Goal: Transaction & Acquisition: Book appointment/travel/reservation

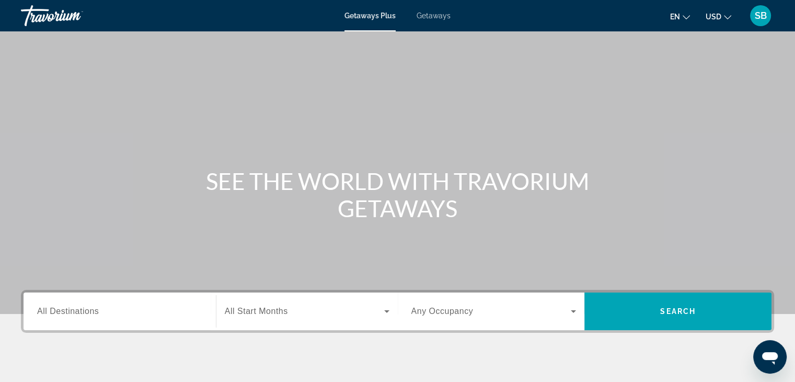
click at [438, 15] on span "Getaways" at bounding box center [434, 16] width 34 height 8
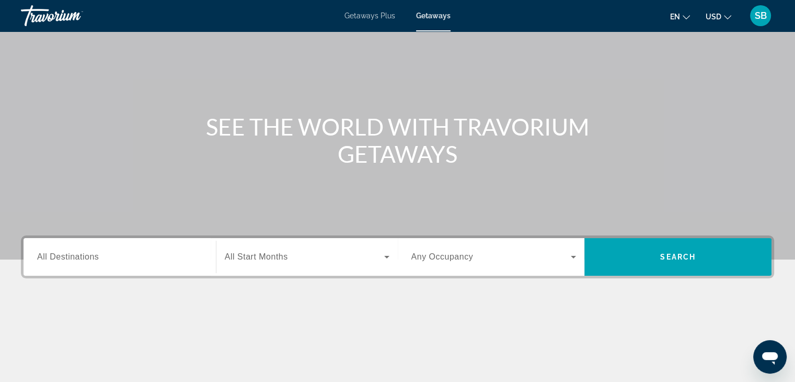
scroll to position [55, 0]
click at [385, 253] on icon "Search widget" at bounding box center [387, 256] width 13 height 13
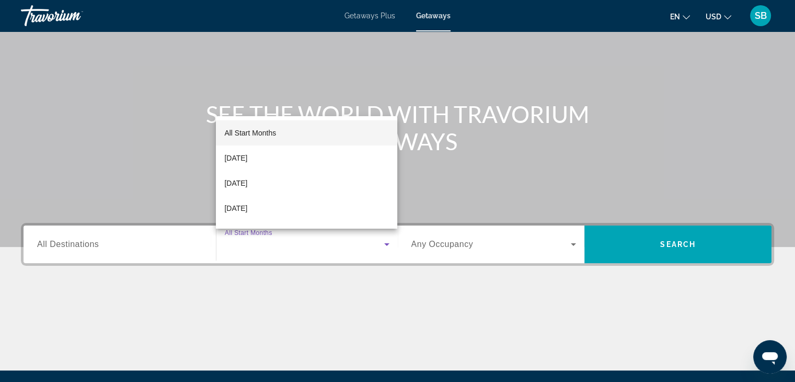
scroll to position [67, 0]
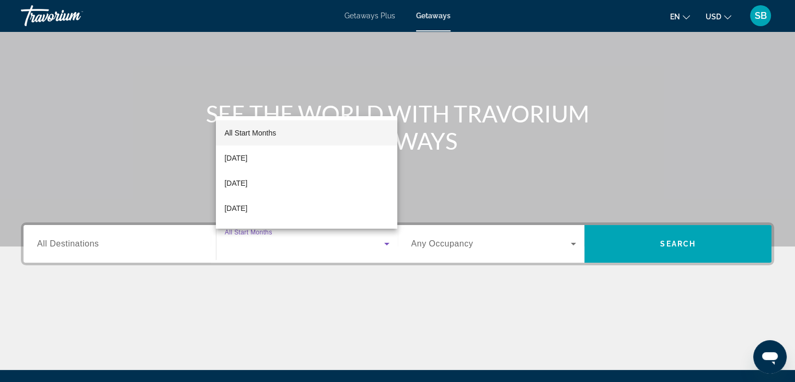
click at [97, 245] on div at bounding box center [397, 191] width 795 height 382
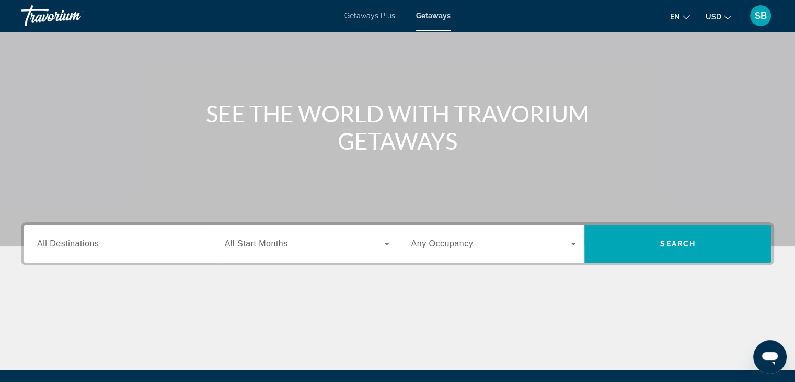
click at [430, 14] on span "Getaways" at bounding box center [433, 16] width 35 height 8
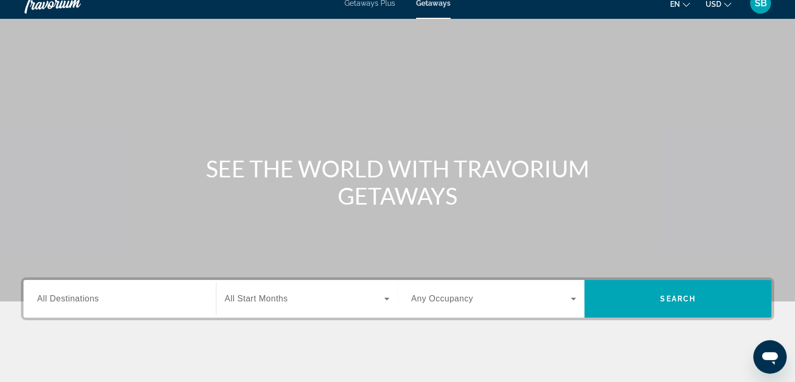
scroll to position [0, 0]
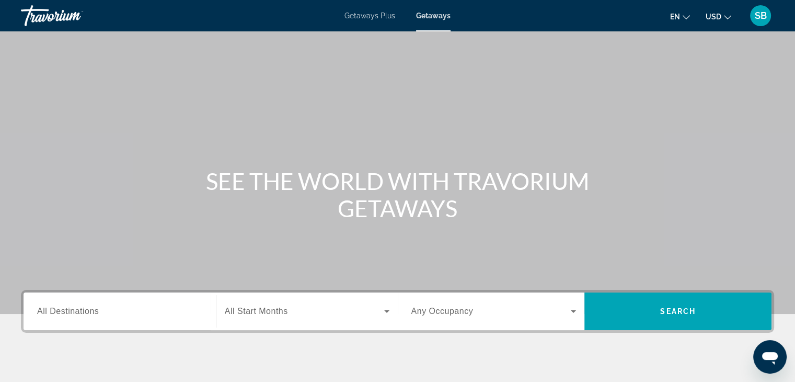
click at [727, 15] on icon "Change currency" at bounding box center [727, 17] width 7 height 7
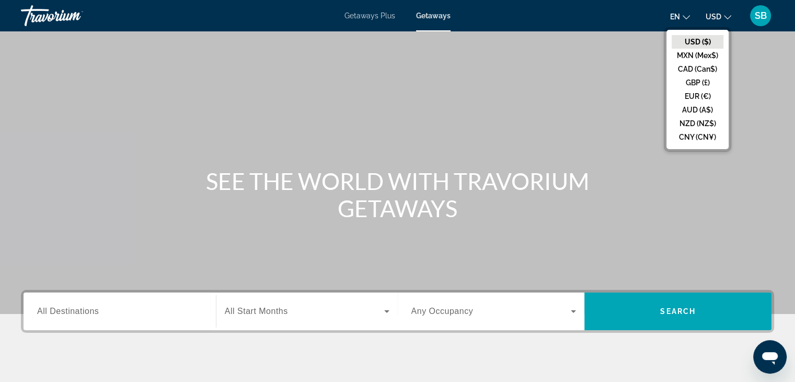
click at [696, 42] on button "USD ($)" at bounding box center [698, 42] width 52 height 14
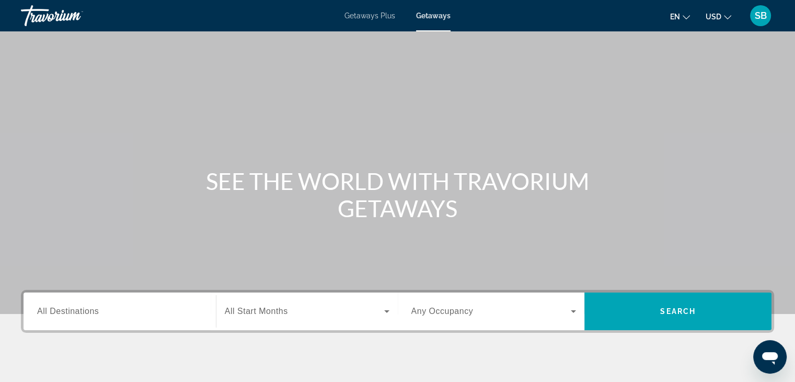
click at [685, 17] on icon "Change language" at bounding box center [686, 17] width 7 height 4
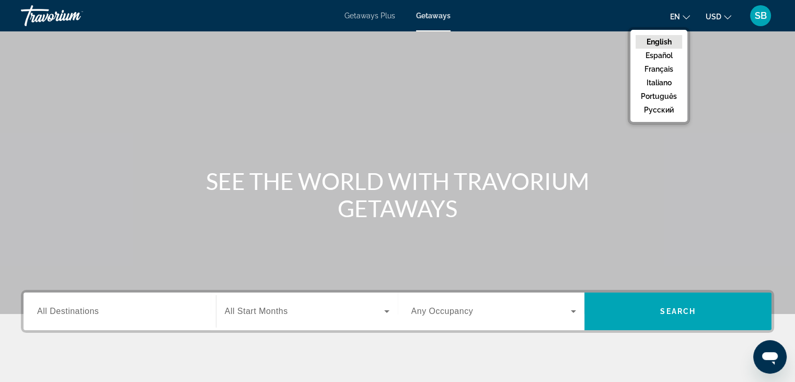
click at [686, 20] on button "en English Español Français Italiano Português русский" at bounding box center [680, 16] width 20 height 15
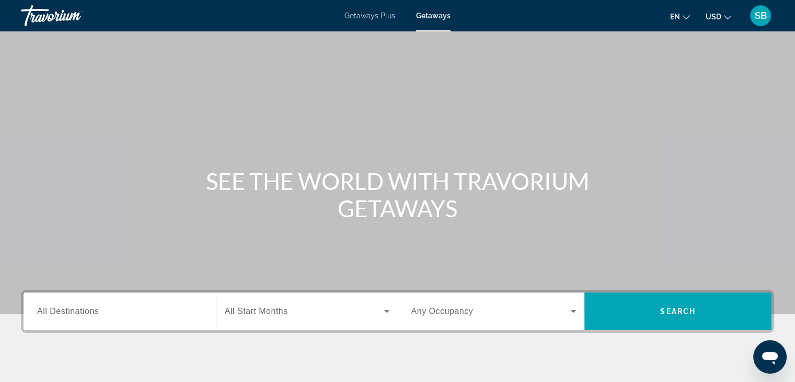
click at [726, 15] on icon "Change currency" at bounding box center [727, 17] width 7 height 7
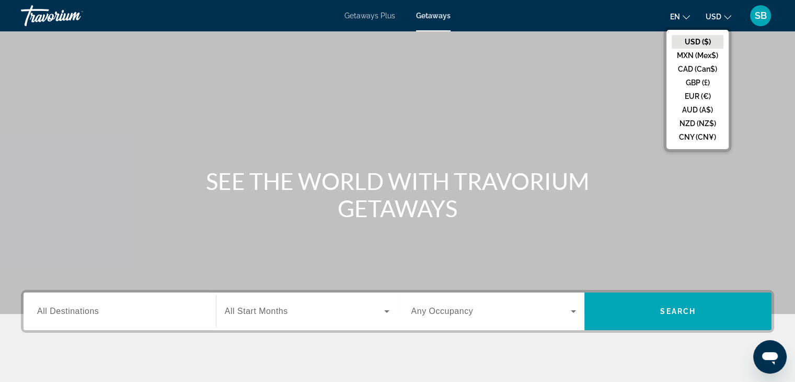
click at [645, 56] on div "Main content" at bounding box center [397, 157] width 795 height 314
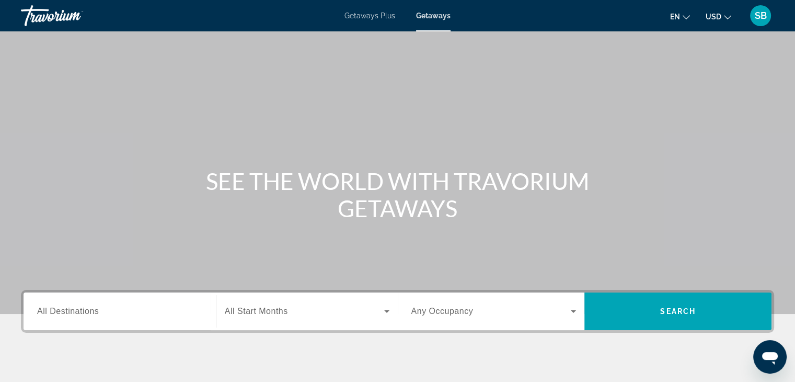
click at [684, 15] on icon "Change language" at bounding box center [686, 17] width 7 height 4
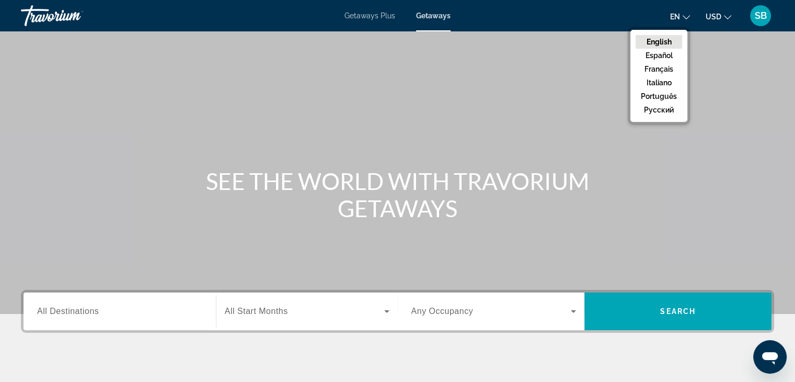
click at [436, 14] on span "Getaways" at bounding box center [433, 16] width 35 height 8
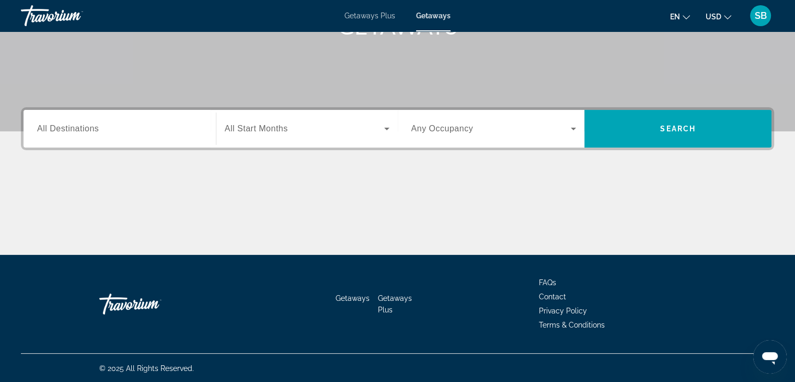
scroll to position [183, 0]
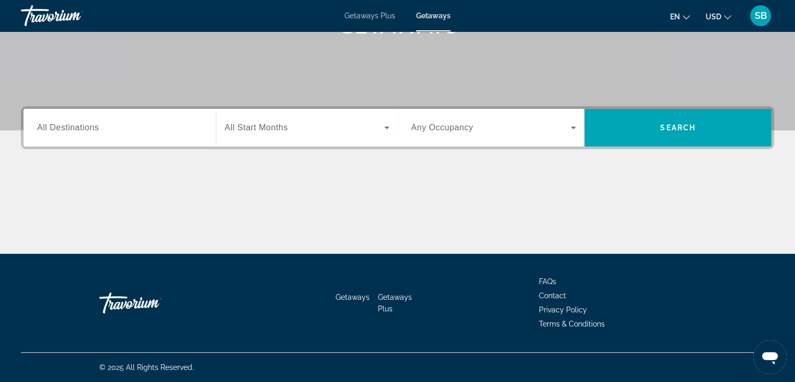
click at [361, 295] on span "Getaways" at bounding box center [353, 297] width 34 height 8
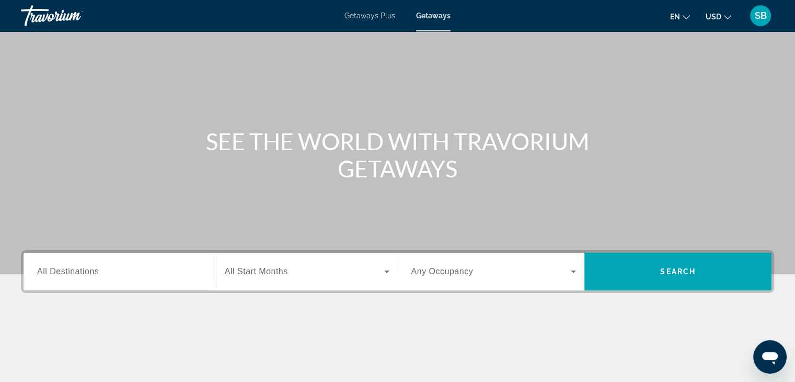
scroll to position [39, 0]
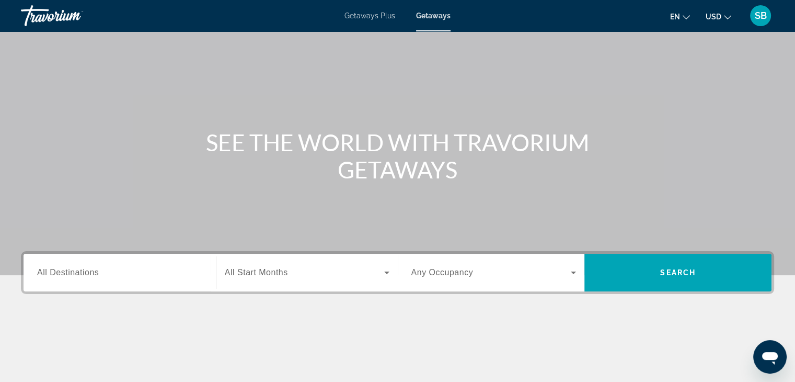
click at [130, 278] on input "Destination All Destinations" at bounding box center [119, 273] width 165 height 13
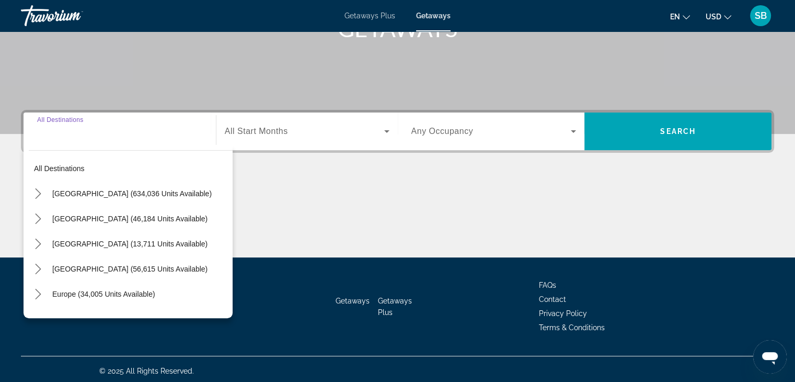
scroll to position [183, 0]
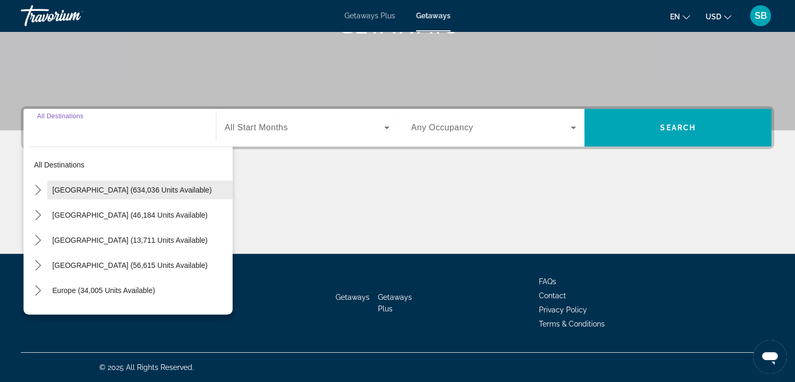
click at [165, 188] on span "[GEOGRAPHIC_DATA] (634,036 units available)" at bounding box center [131, 190] width 159 height 8
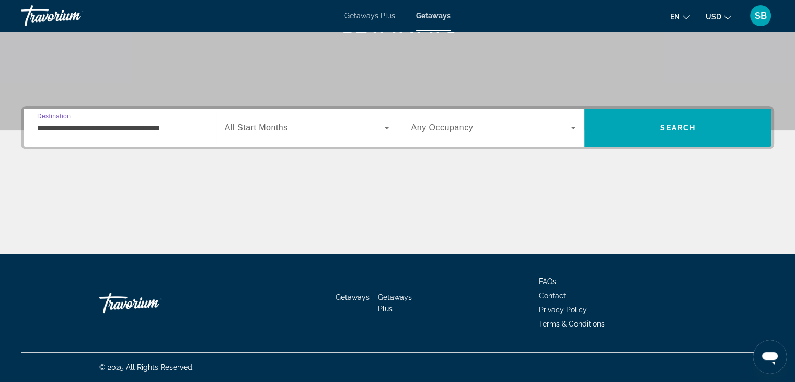
click at [160, 129] on input "**********" at bounding box center [119, 128] width 165 height 13
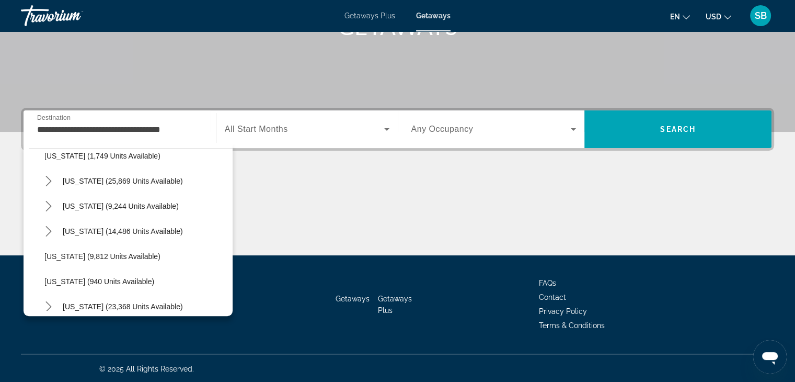
scroll to position [893, 0]
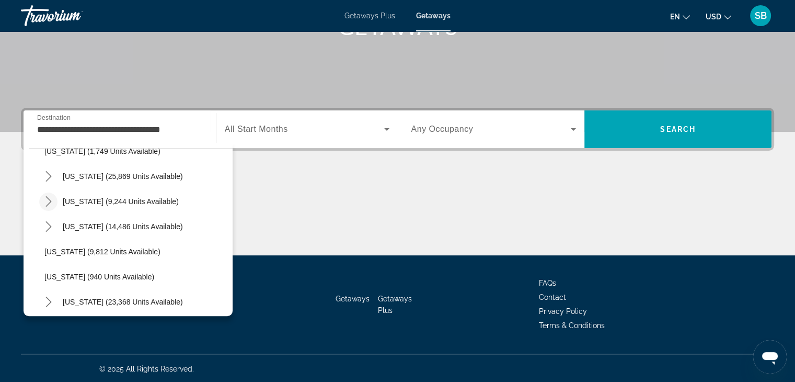
click at [48, 201] on icon "Toggle Tennessee (9,244 units available) submenu" at bounding box center [48, 201] width 10 height 10
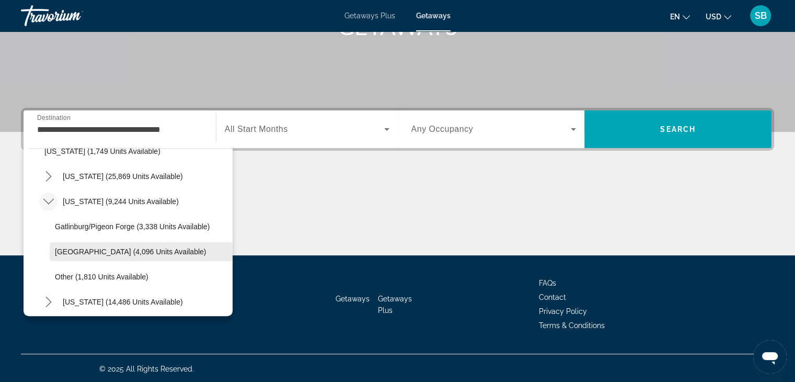
click at [115, 250] on span "[GEOGRAPHIC_DATA] (4,096 units available)" at bounding box center [130, 251] width 151 height 8
type input "**********"
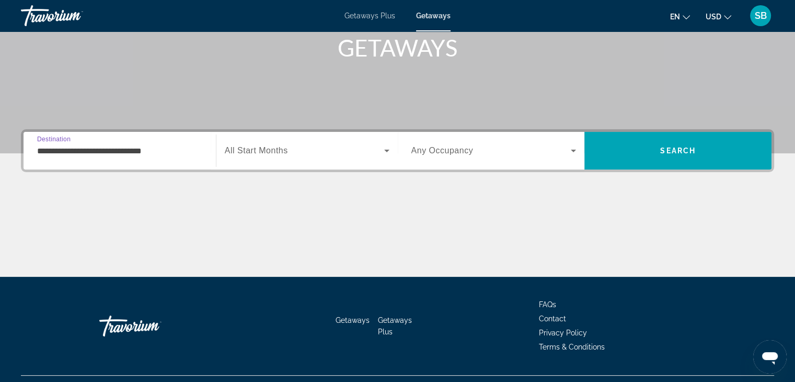
scroll to position [162, 0]
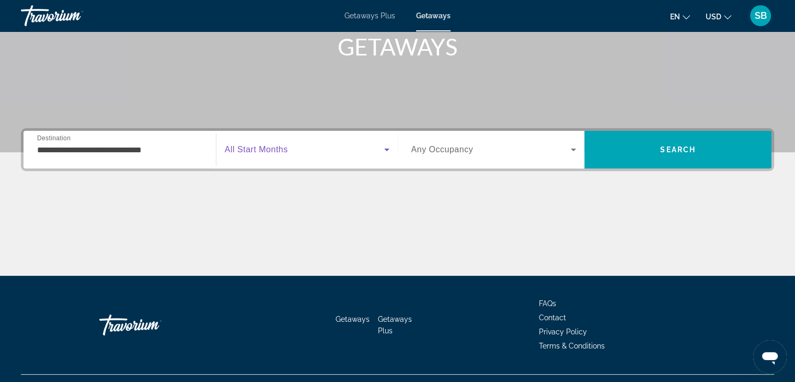
click at [387, 153] on icon "Search widget" at bounding box center [387, 149] width 13 height 13
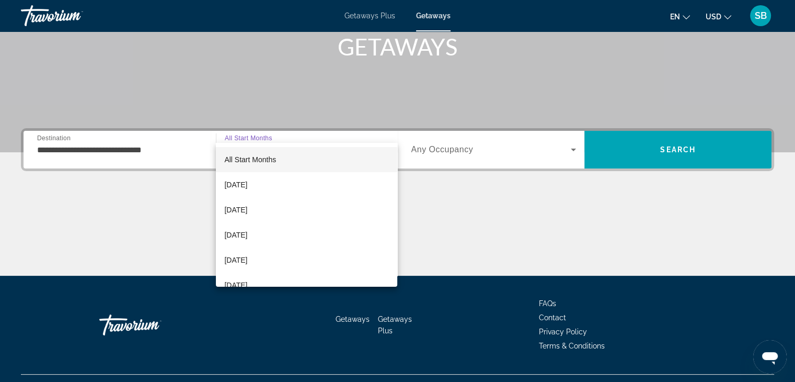
scroll to position [183, 0]
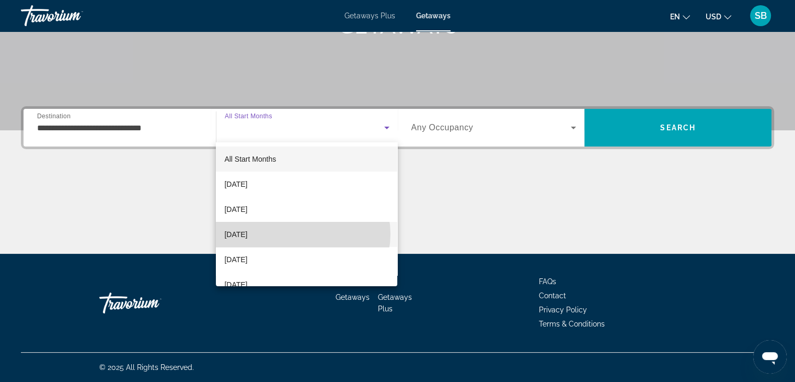
click at [301, 234] on mat-option "[DATE]" at bounding box center [306, 234] width 181 height 25
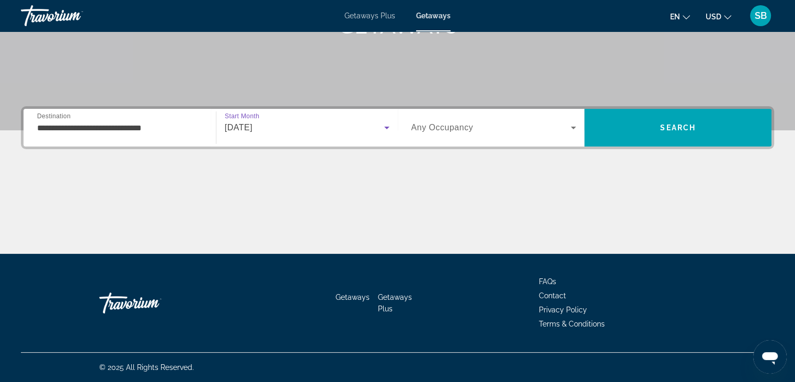
click at [384, 131] on icon "Search widget" at bounding box center [387, 127] width 13 height 13
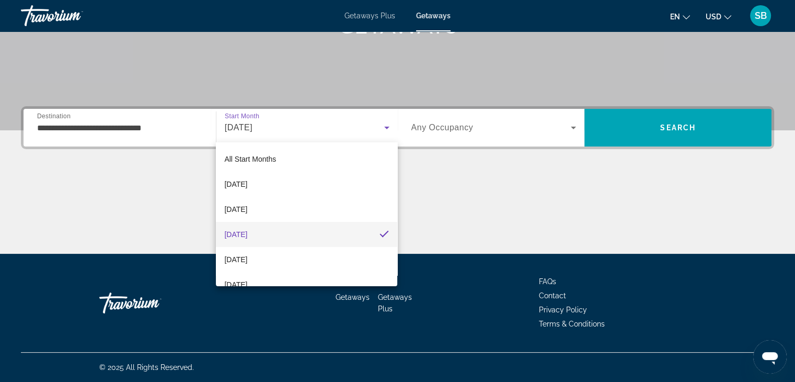
click at [384, 131] on div at bounding box center [397, 191] width 795 height 382
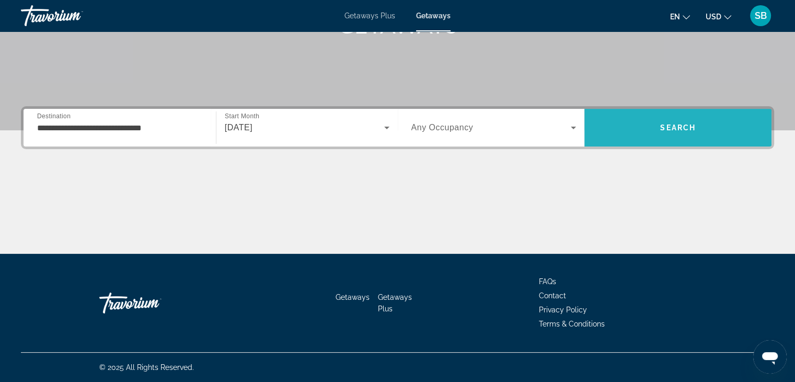
click at [689, 120] on span "Search" at bounding box center [677, 127] width 187 height 25
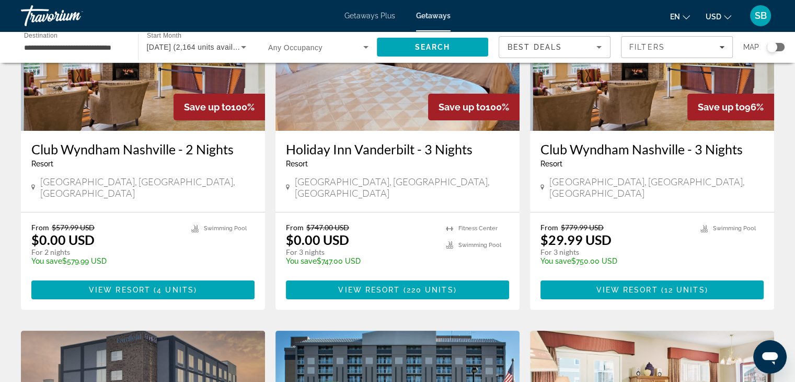
scroll to position [148, 0]
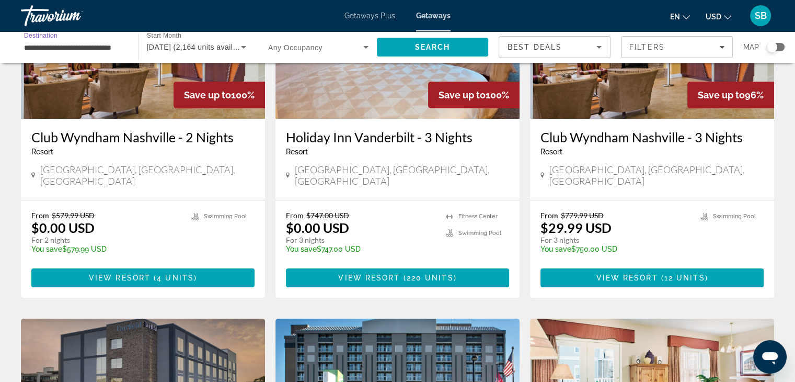
click at [119, 48] on input "**********" at bounding box center [74, 47] width 100 height 13
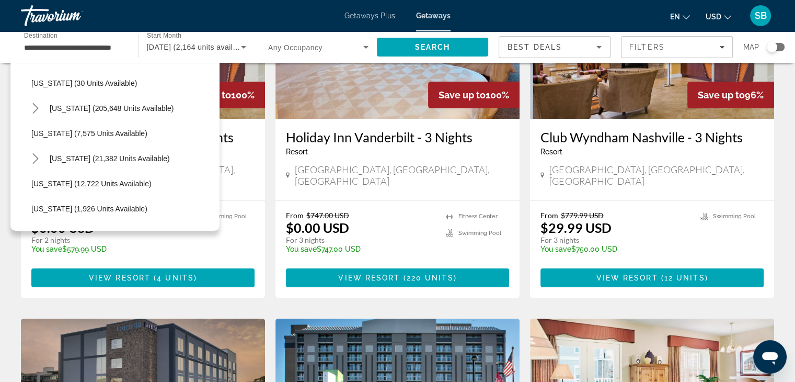
scroll to position [151, 0]
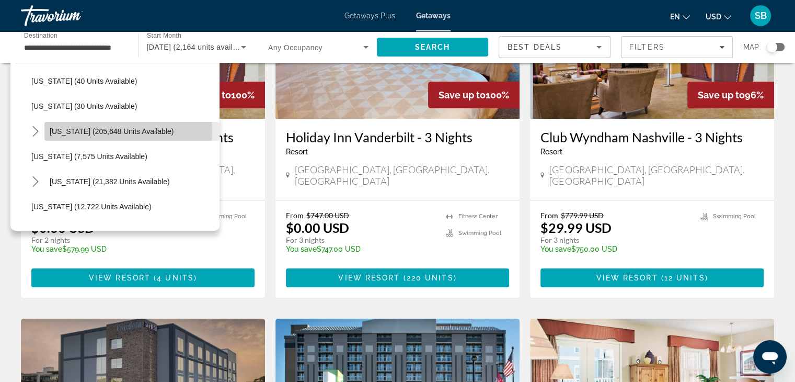
click at [120, 131] on span "[US_STATE] (205,648 units available)" at bounding box center [112, 131] width 124 height 8
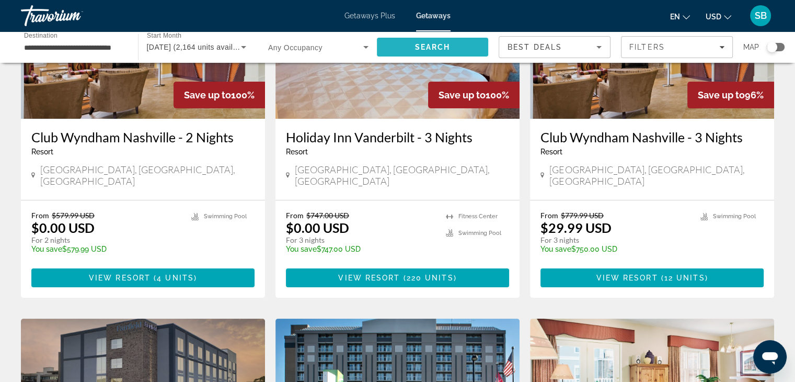
click at [424, 44] on span "Search" at bounding box center [433, 47] width 36 height 8
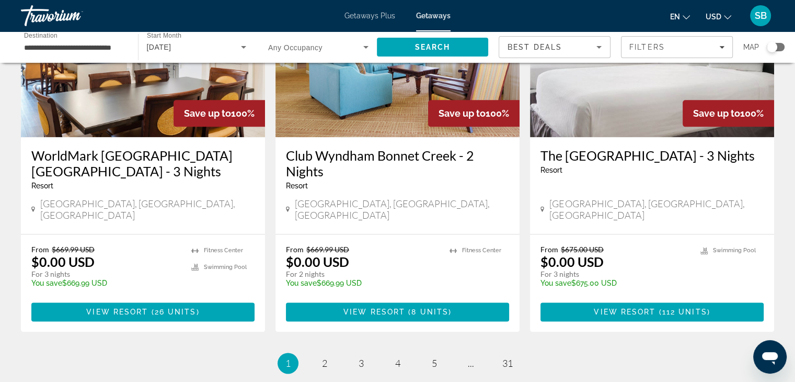
scroll to position [1311, 0]
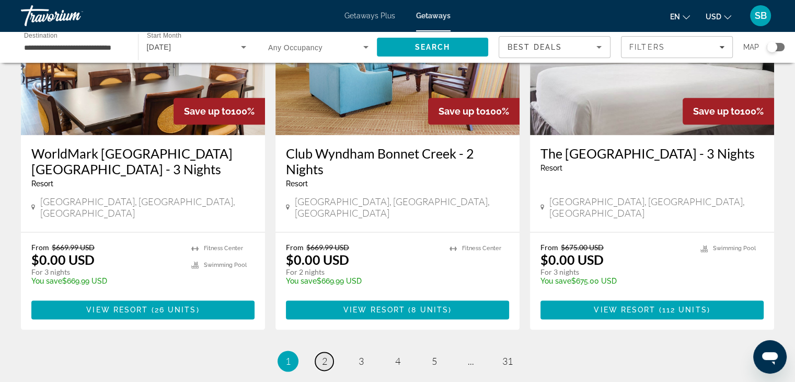
click at [322, 355] on span "2" at bounding box center [324, 361] width 5 height 12
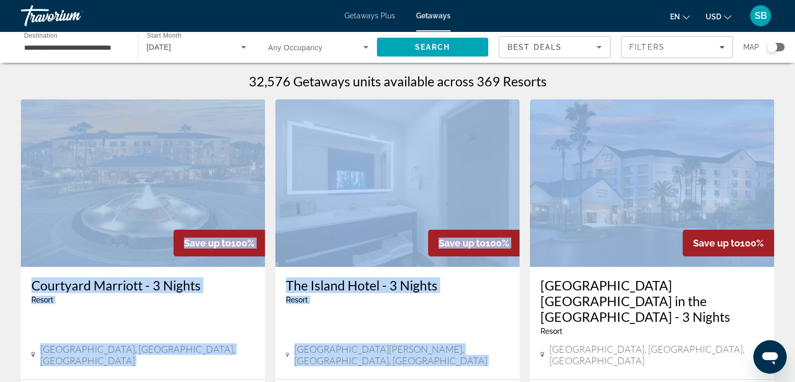
drag, startPoint x: 795, startPoint y: 63, endPoint x: 800, endPoint y: 91, distance: 28.7
click at [795, 91] on html "**********" at bounding box center [397, 191] width 795 height 382
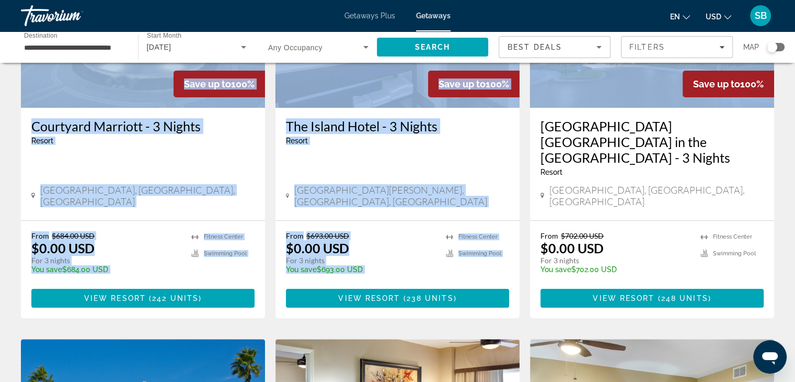
scroll to position [167, 0]
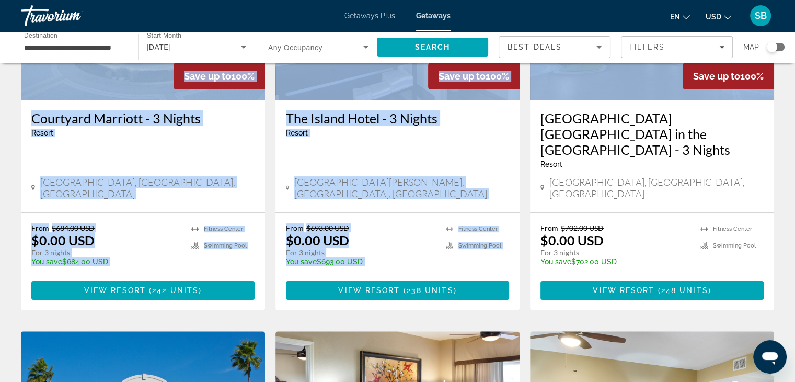
click at [150, 226] on div "From $684.00 USD $0.00 USD For 3 nights You save $684.00 USD temp" at bounding box center [106, 248] width 150 height 50
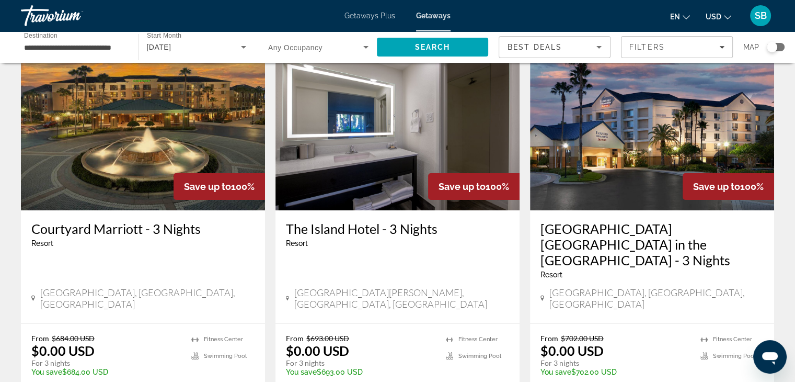
scroll to position [61, 0]
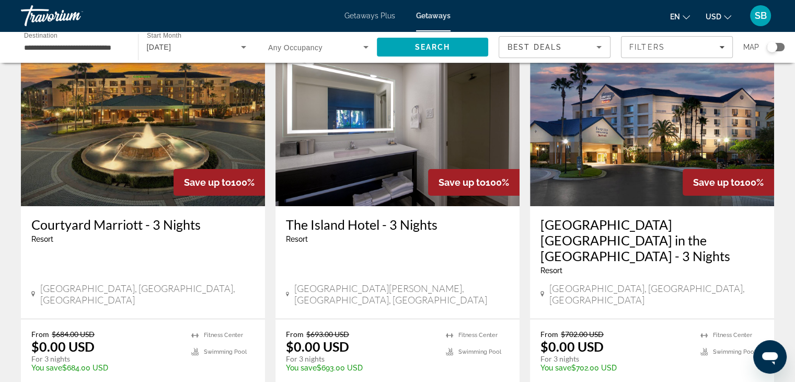
click at [85, 50] on input "**********" at bounding box center [74, 47] width 100 height 13
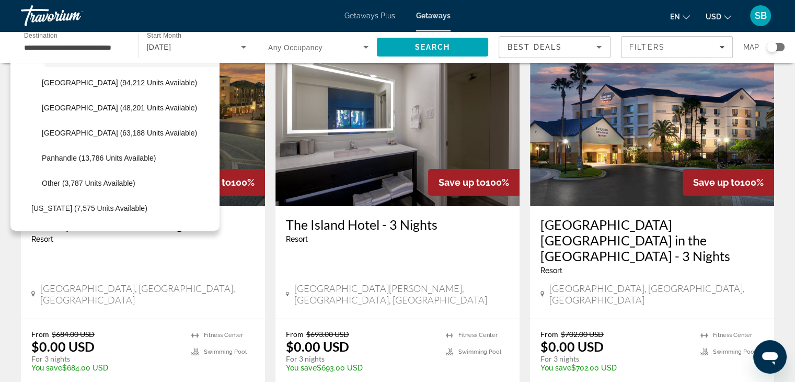
scroll to position [229, 0]
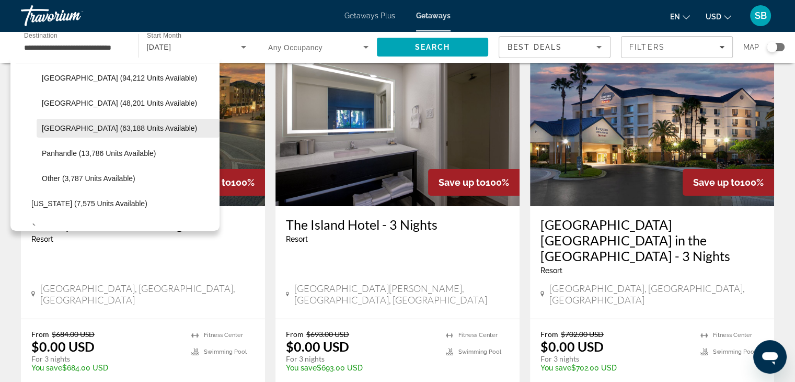
click at [117, 130] on span "[GEOGRAPHIC_DATA] (63,188 units available)" at bounding box center [119, 128] width 155 height 8
type input "**********"
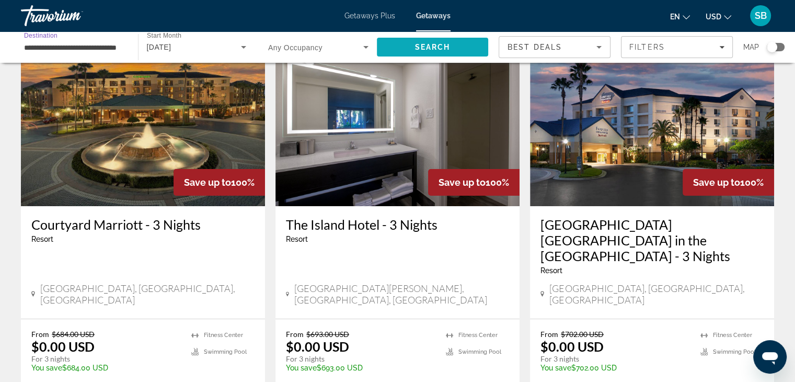
click at [427, 44] on span "Search" at bounding box center [433, 47] width 36 height 8
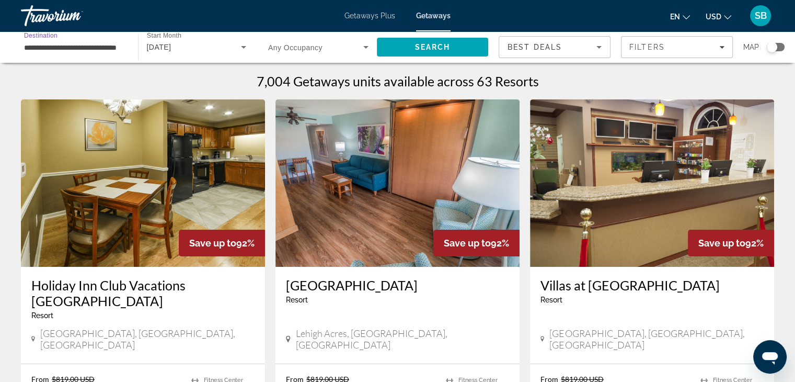
click at [102, 51] on input "**********" at bounding box center [74, 47] width 100 height 13
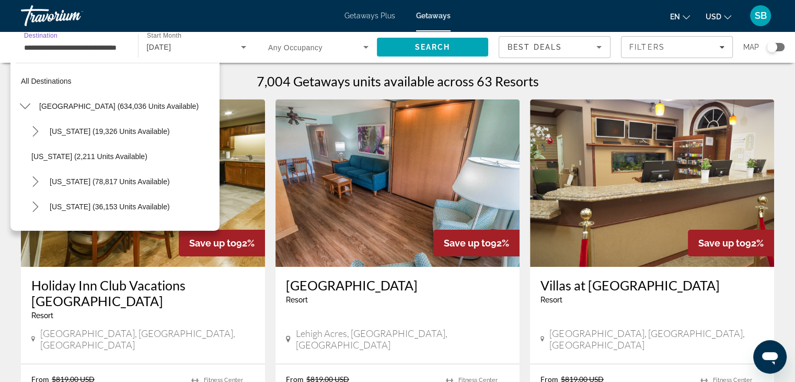
scroll to position [213, 0]
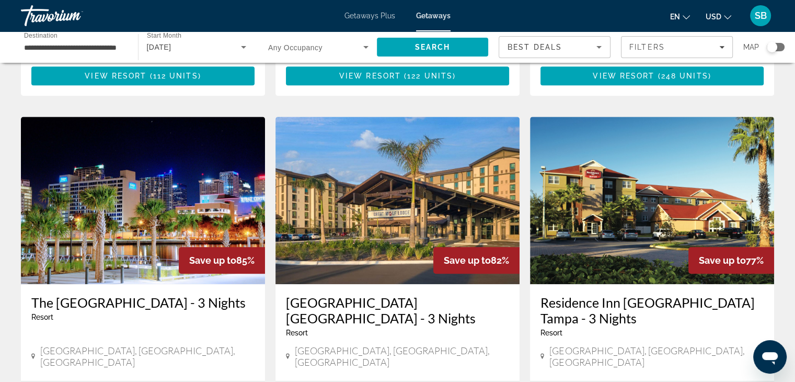
scroll to position [760, 0]
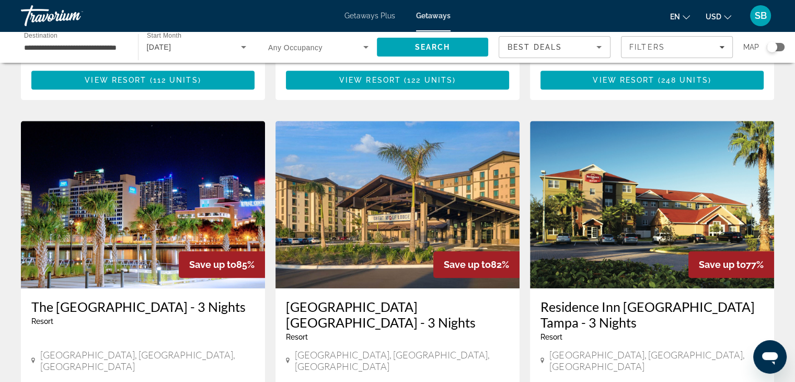
click at [129, 215] on img "Main content" at bounding box center [143, 204] width 244 height 167
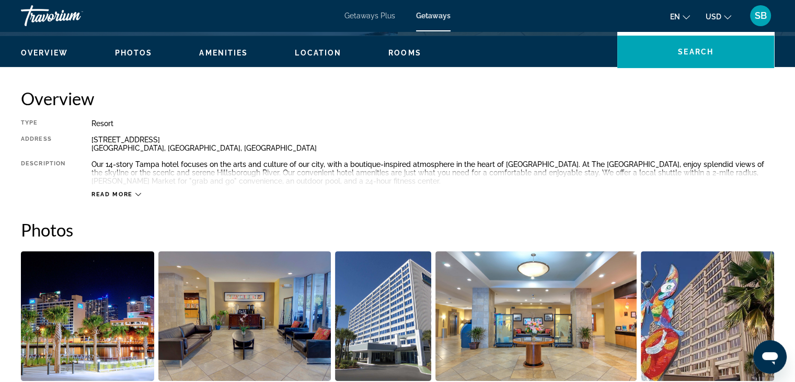
scroll to position [303, 0]
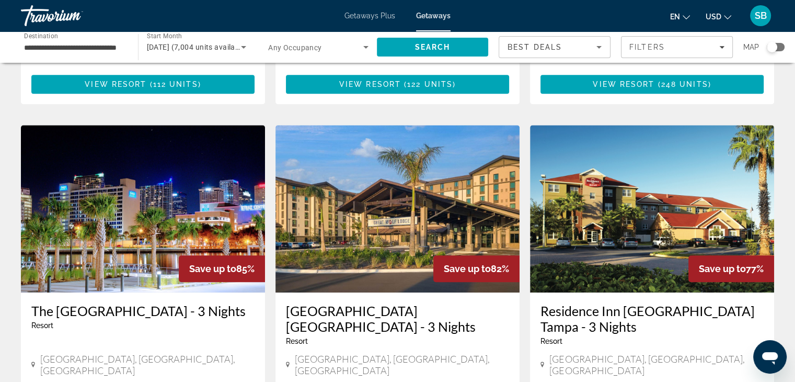
scroll to position [767, 0]
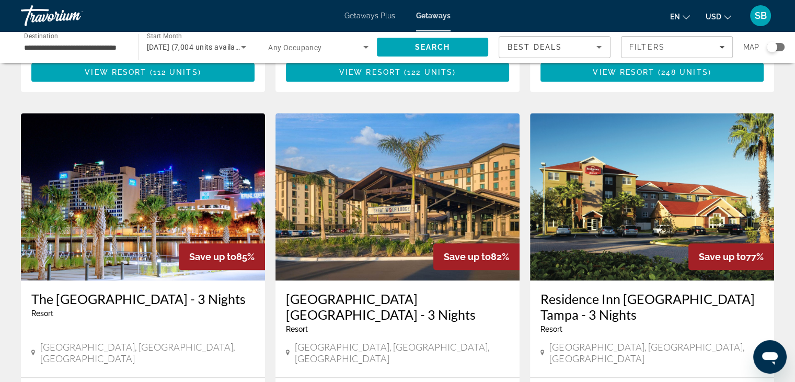
click at [174, 185] on img "Main content" at bounding box center [143, 196] width 244 height 167
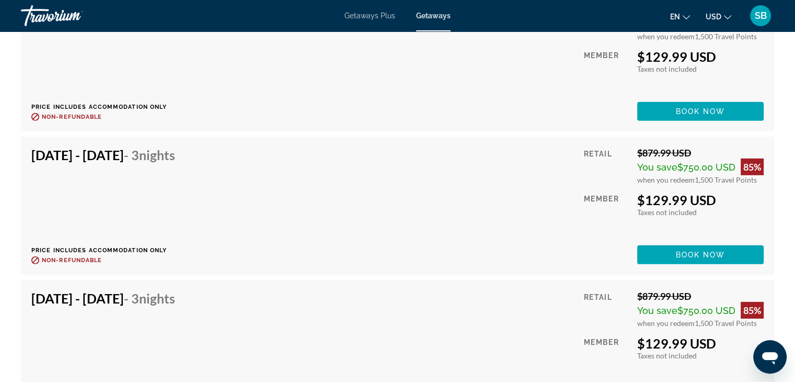
scroll to position [3197, 0]
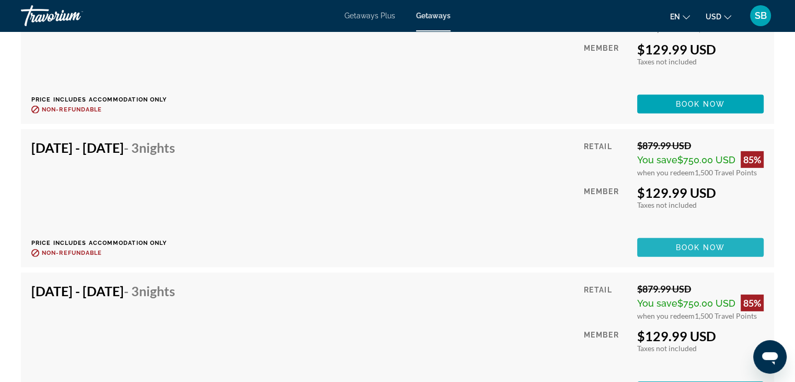
click at [692, 248] on span "Book now" at bounding box center [701, 247] width 50 height 8
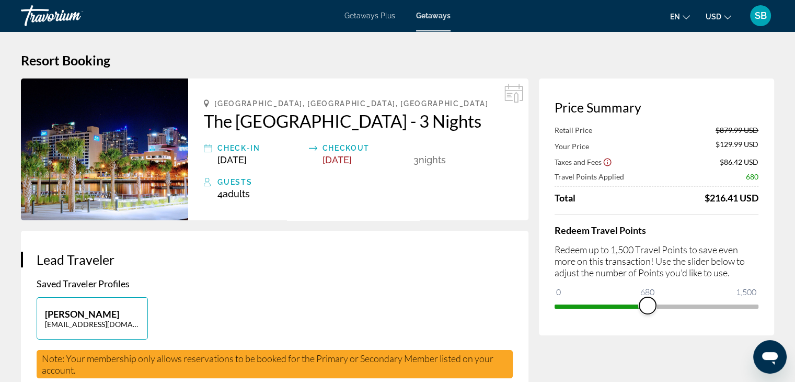
drag, startPoint x: 748, startPoint y: 301, endPoint x: 648, endPoint y: 318, distance: 101.8
click at [648, 318] on div "Price Summary Retail Price $879.99 USD Your Price $129.99 USD Taxes and Fees $8…" at bounding box center [656, 206] width 235 height 257
drag, startPoint x: 646, startPoint y: 306, endPoint x: 696, endPoint y: 304, distance: 50.7
click at [696, 304] on span "ngx-slider" at bounding box center [694, 305] width 17 height 17
drag, startPoint x: 695, startPoint y: 306, endPoint x: 774, endPoint y: 295, distance: 79.7
